Goal: Task Accomplishment & Management: Use online tool/utility

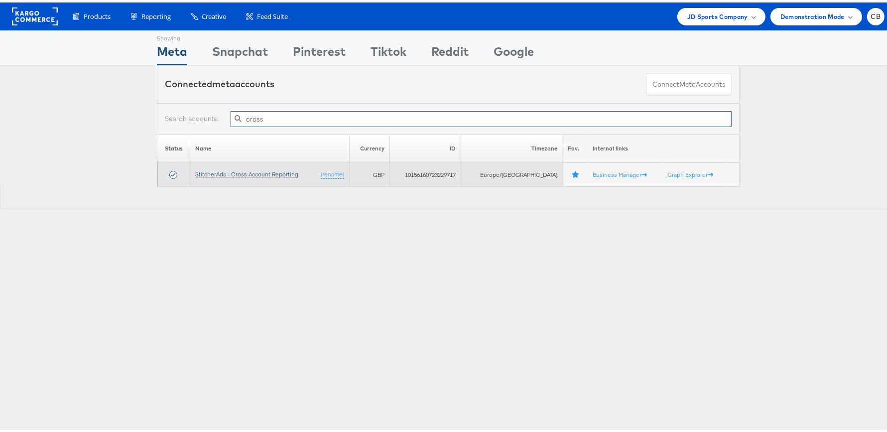
type input "cross"
click at [243, 172] on link "StitcherAds - Cross Account Reporting" at bounding box center [246, 171] width 103 height 7
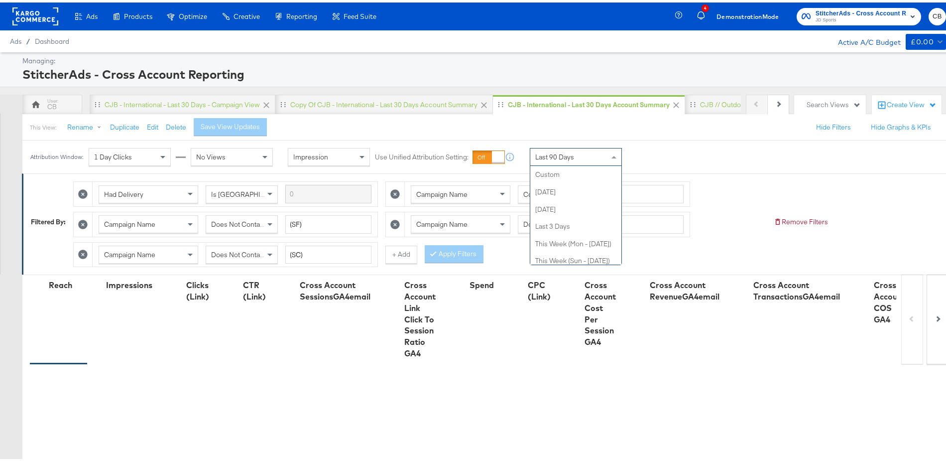
click at [614, 154] on span at bounding box center [613, 154] width 5 height 2
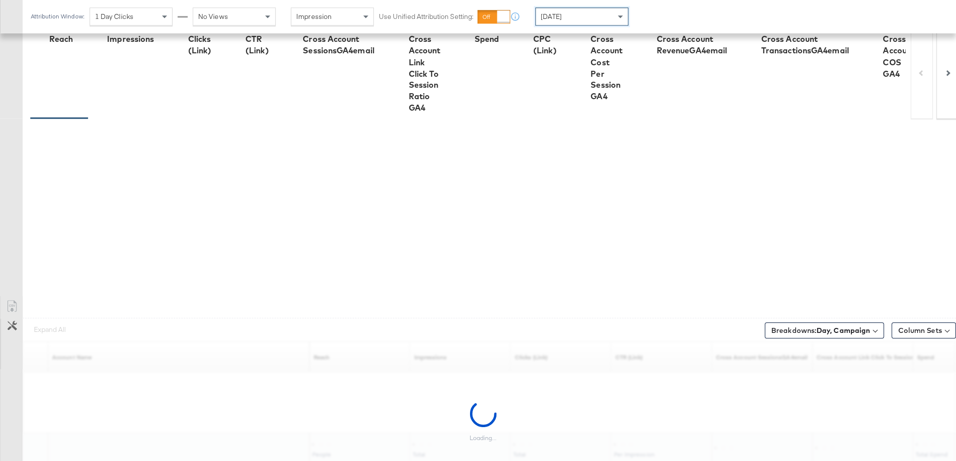
scroll to position [267, 0]
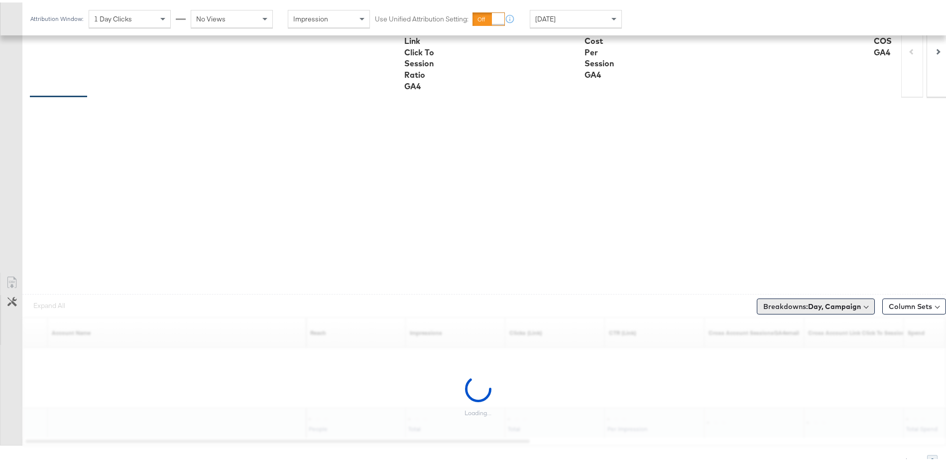
click at [800, 296] on button "Breakdowns: Day, Campaign" at bounding box center [816, 304] width 118 height 16
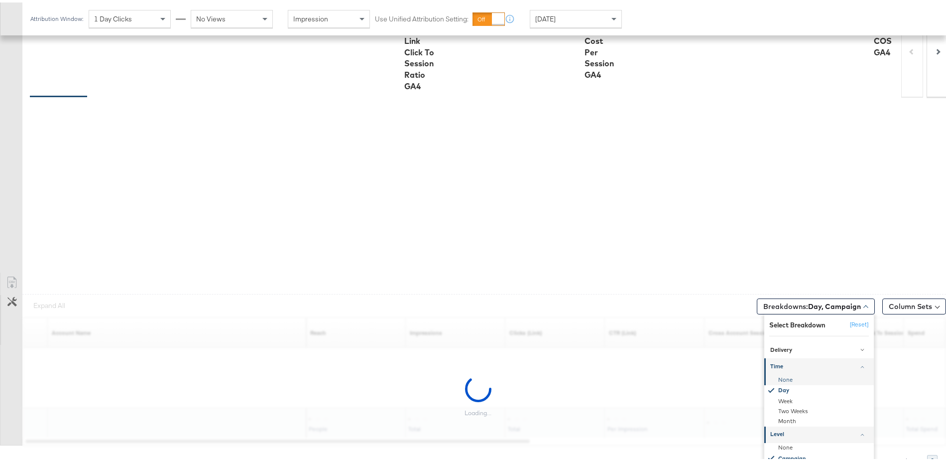
click at [787, 372] on div "None" at bounding box center [820, 377] width 108 height 10
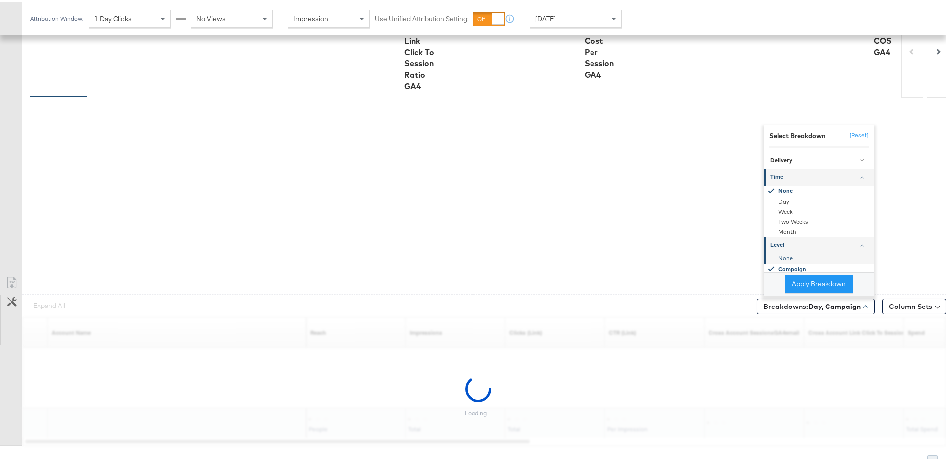
click at [777, 251] on div "None" at bounding box center [820, 255] width 108 height 10
click at [814, 284] on button "Apply Breakdown" at bounding box center [819, 281] width 68 height 18
